Goal: Task Accomplishment & Management: Manage account settings

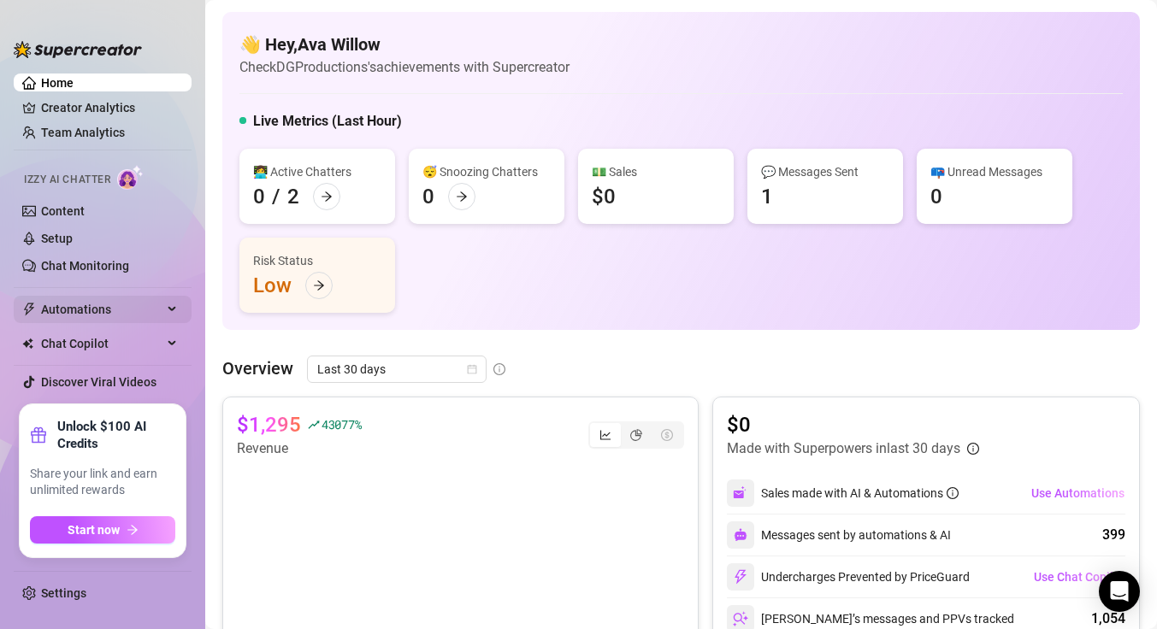
scroll to position [310, 0]
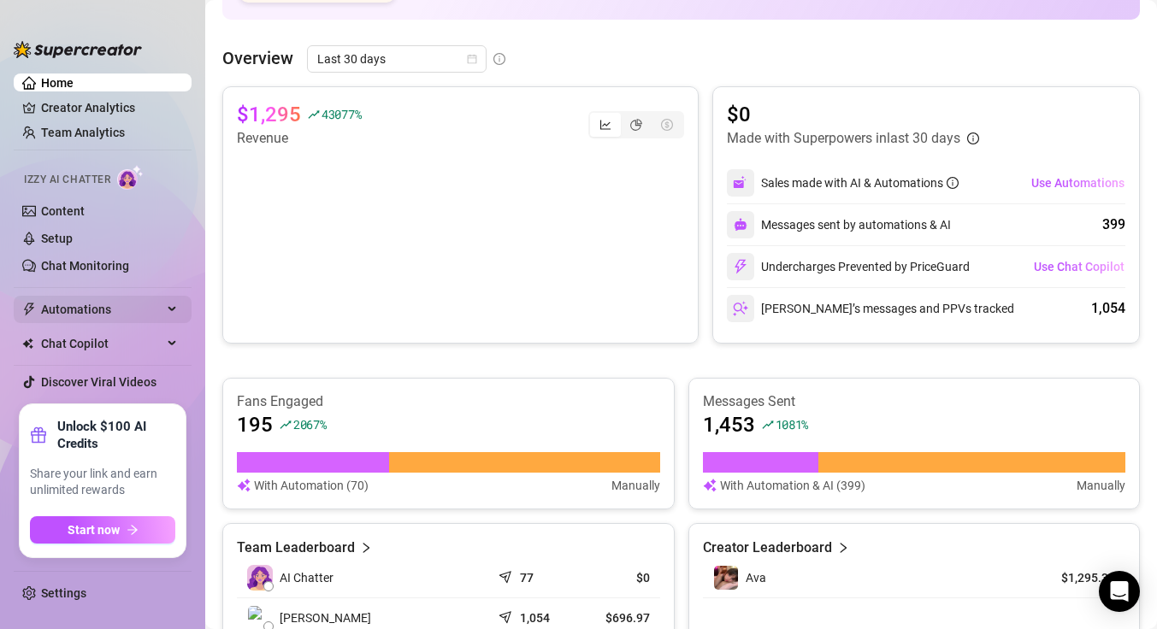
click at [91, 317] on span "Automations" at bounding box center [101, 309] width 121 height 27
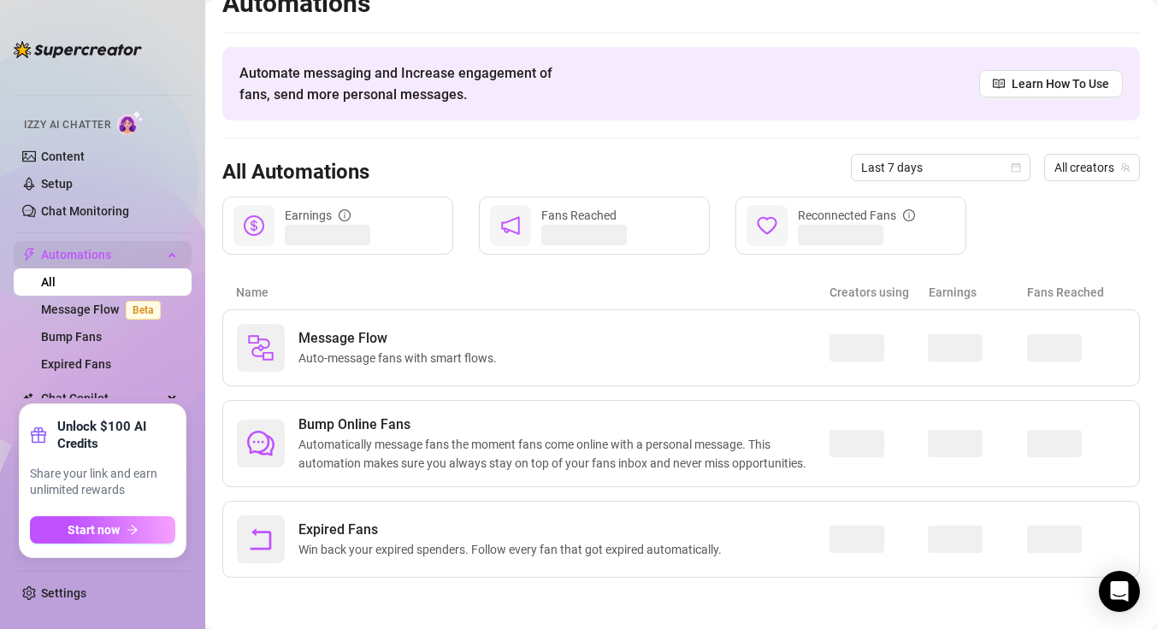
scroll to position [25, 0]
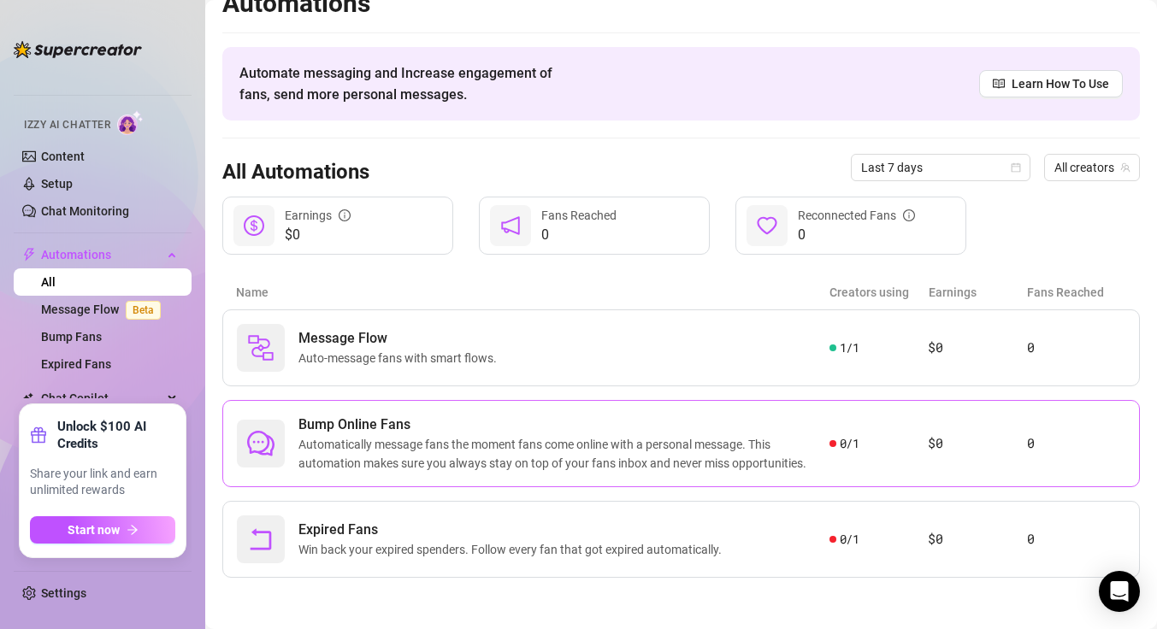
click at [395, 448] on span "Automatically message fans the moment fans come online with a personal message.…" at bounding box center [563, 454] width 531 height 38
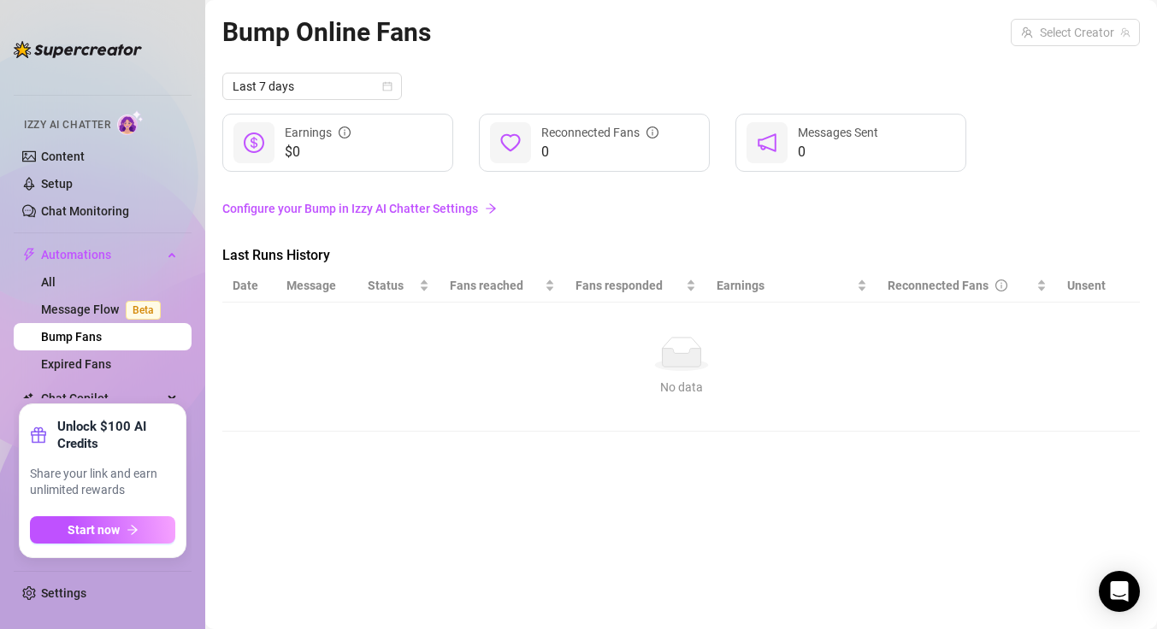
click at [434, 209] on link "Configure your Bump in Izzy AI Chatter Settings" at bounding box center [681, 208] width 918 height 19
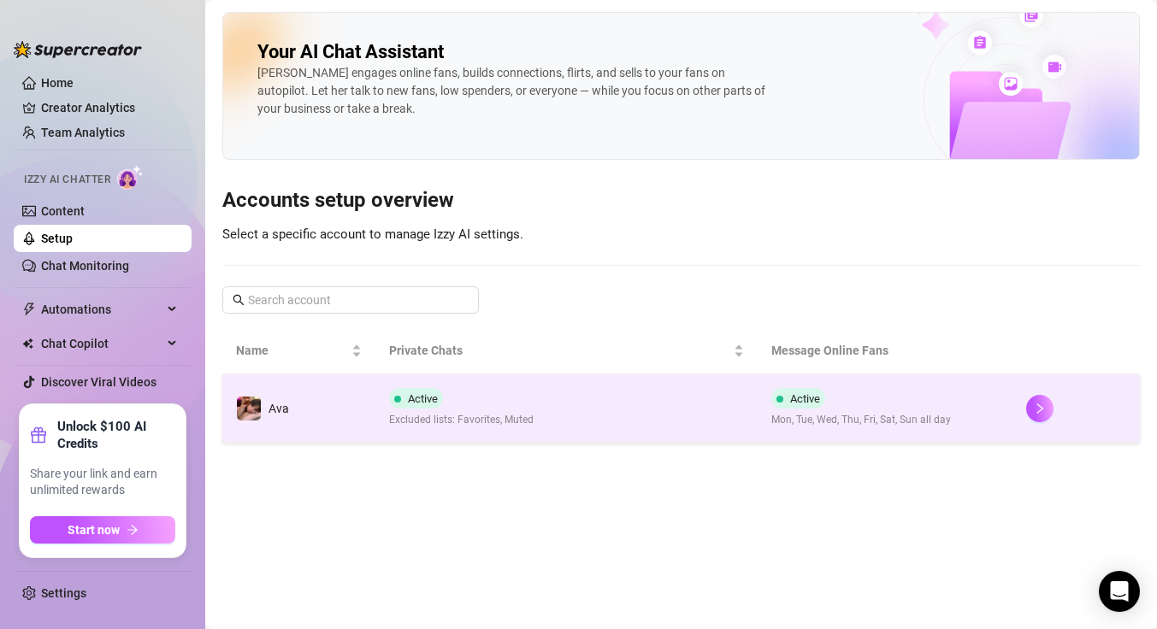
click at [559, 430] on td "Active Excluded lists: Favorites, Muted" at bounding box center [566, 409] width 382 height 68
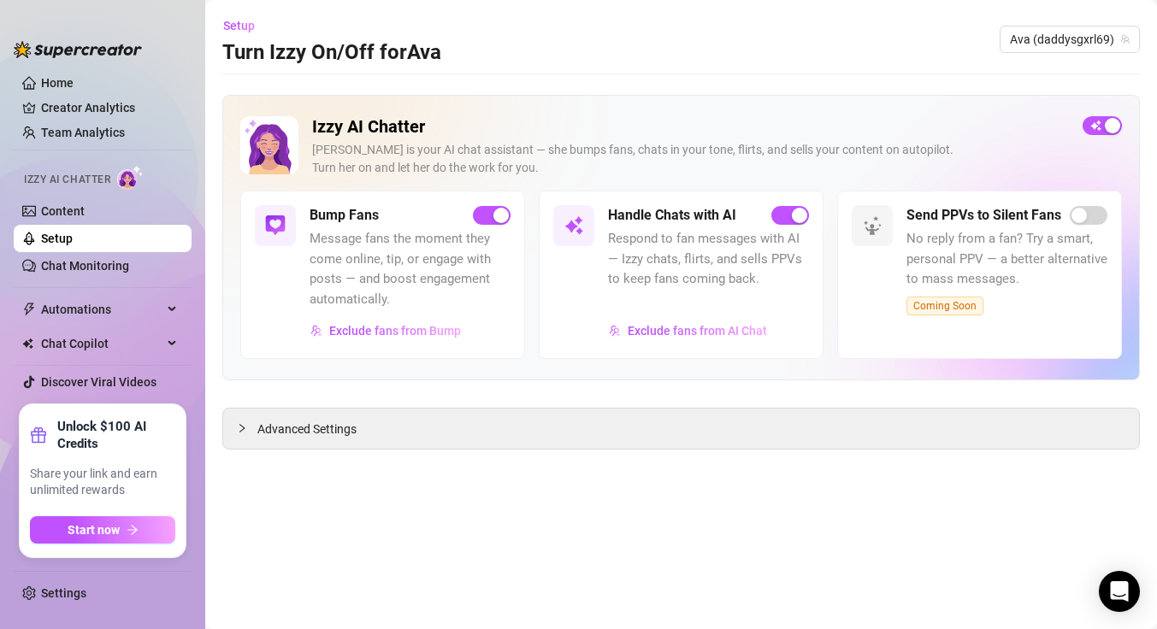
click at [340, 227] on div "Bump Fans Message fans the moment they come online, tip, or engage with posts —…" at bounding box center [410, 274] width 201 height 139
click at [329, 214] on h5 "Bump Fans" at bounding box center [344, 215] width 69 height 21
click at [278, 221] on img at bounding box center [275, 225] width 21 height 21
click at [305, 426] on span "Advanced Settings" at bounding box center [306, 429] width 99 height 19
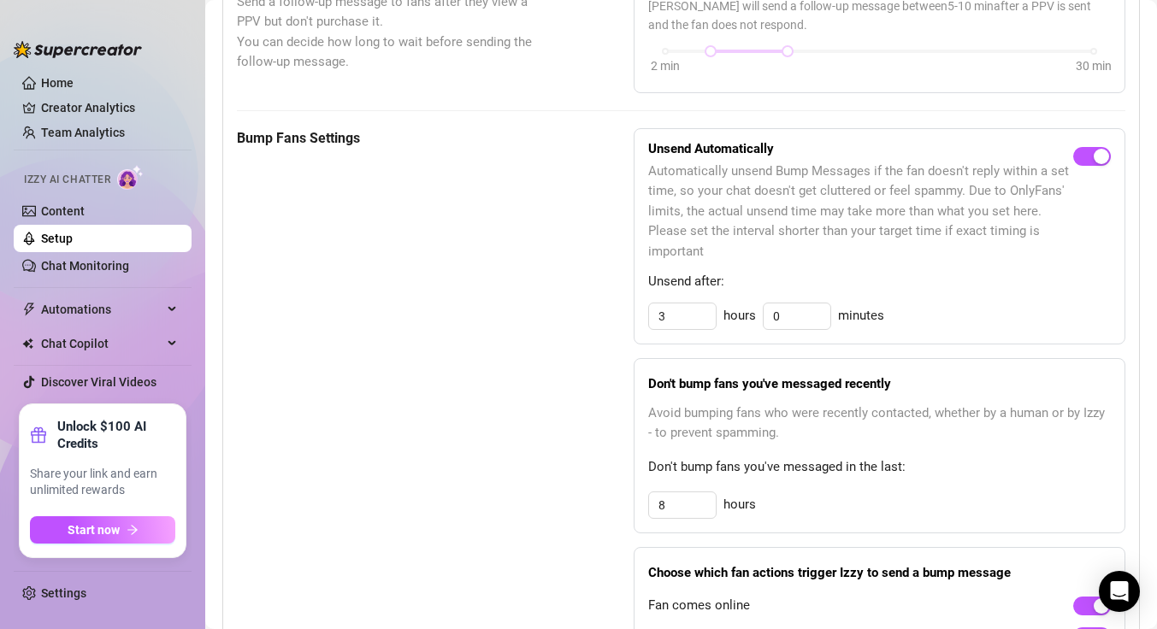
scroll to position [744, 0]
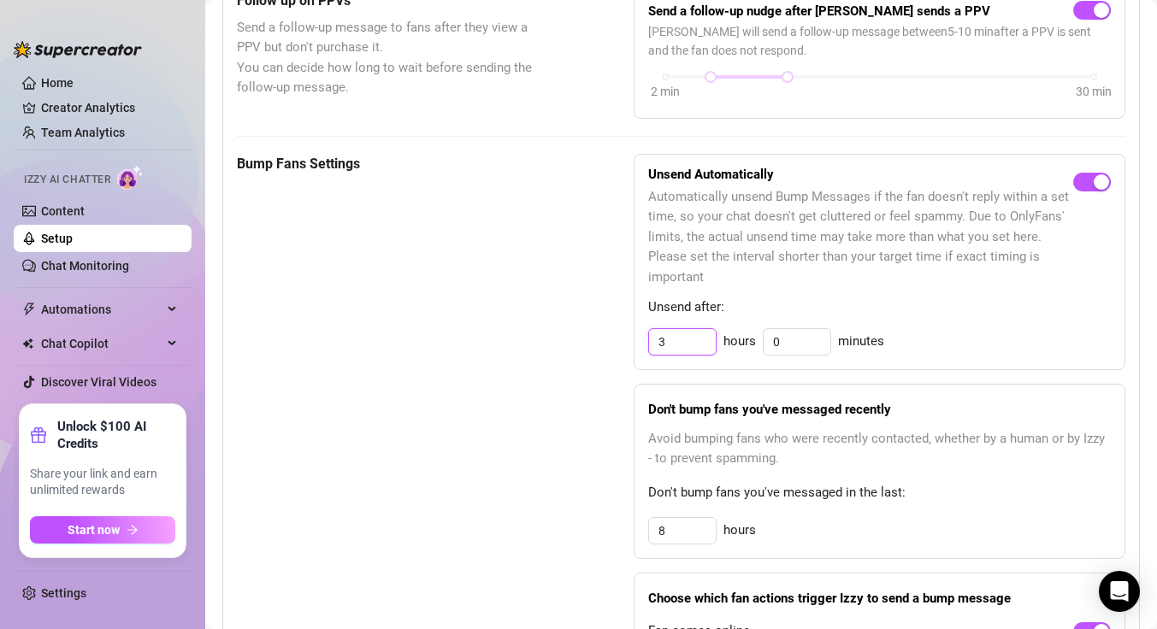
drag, startPoint x: 696, startPoint y: 343, endPoint x: 656, endPoint y: 342, distance: 40.2
click at [656, 342] on input "3" at bounding box center [682, 342] width 67 height 26
type input "3"
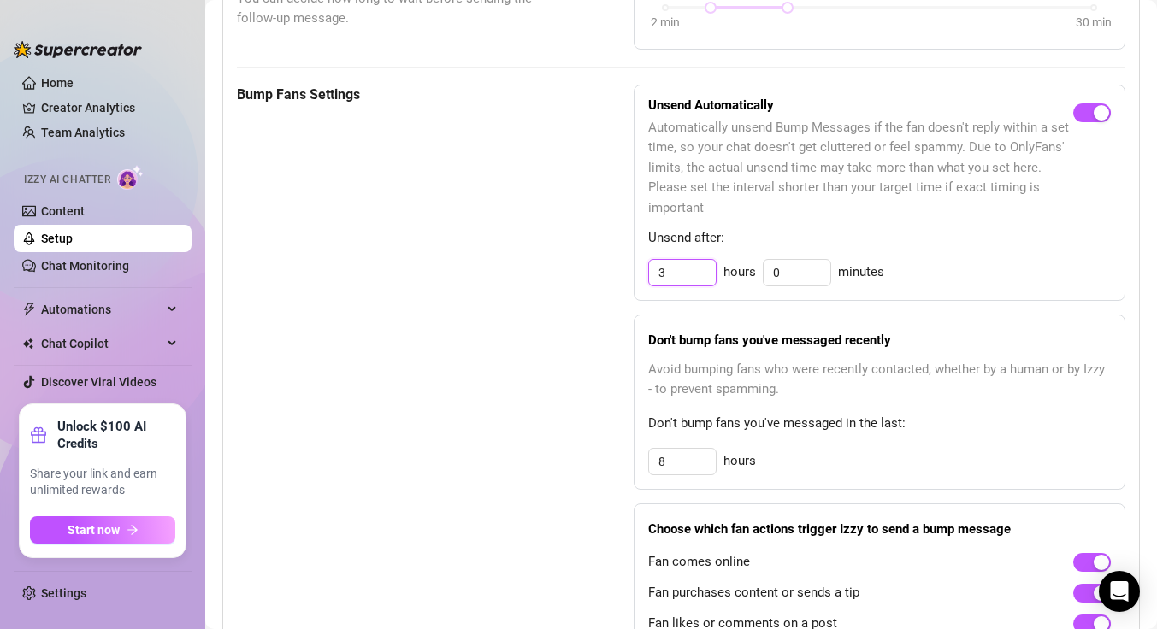
scroll to position [843, 0]
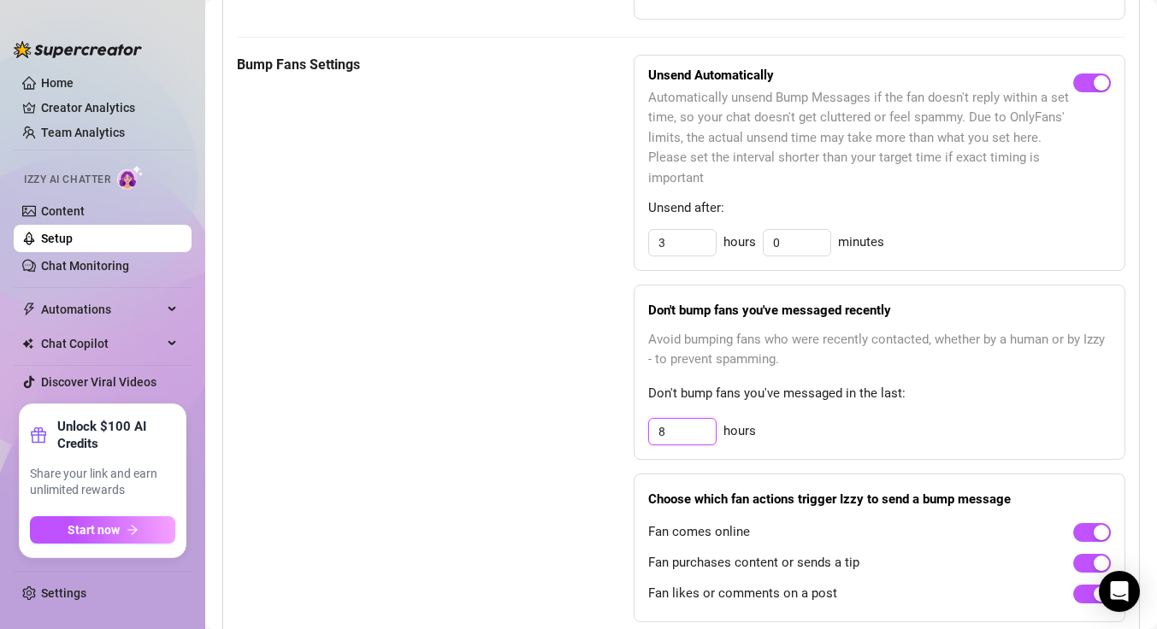
drag, startPoint x: 694, startPoint y: 440, endPoint x: 648, endPoint y: 440, distance: 45.3
click at [649, 440] on input "8" at bounding box center [682, 432] width 67 height 26
type input "12"
click at [443, 529] on div "Bump Fans Settings" at bounding box center [392, 339] width 311 height 568
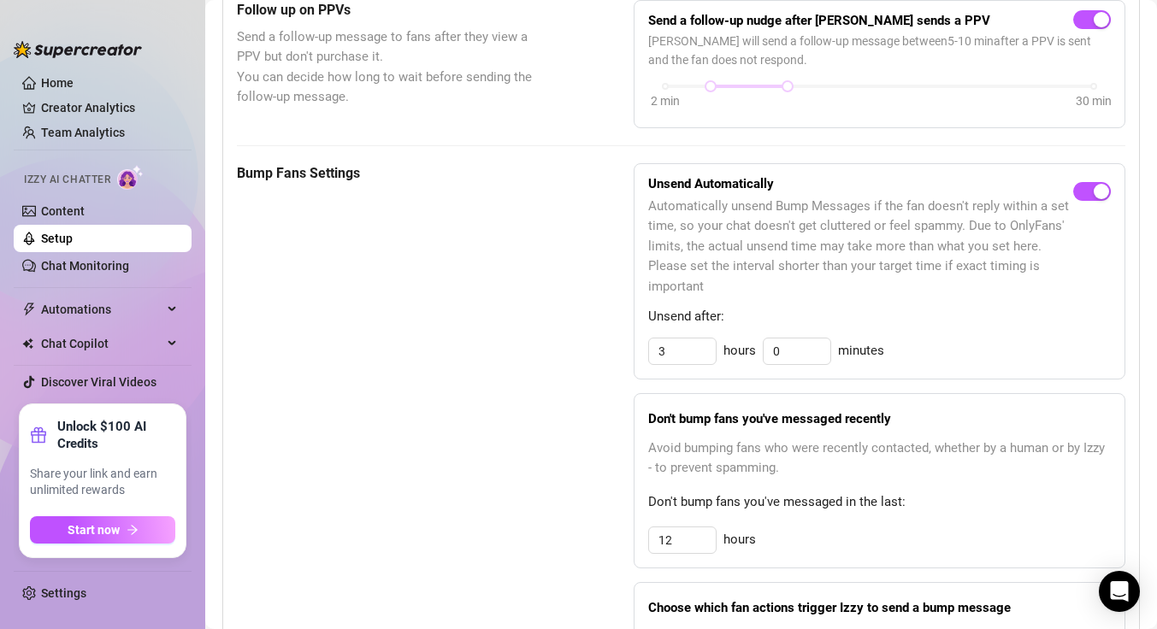
scroll to position [735, 0]
